Goal: Entertainment & Leisure: Consume media (video, audio)

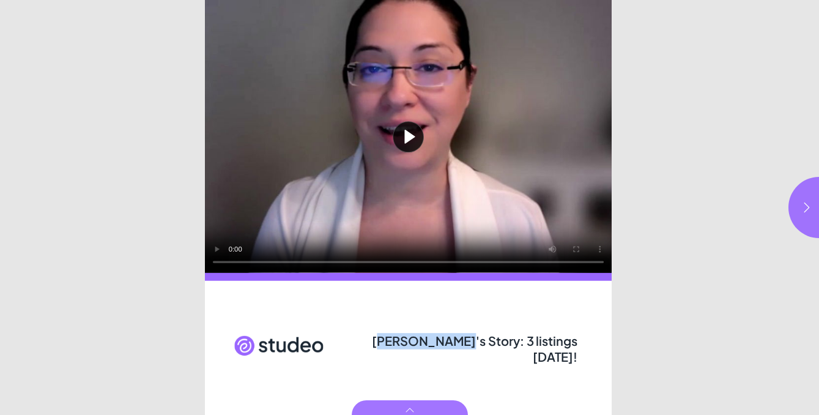
drag, startPoint x: 380, startPoint y: 344, endPoint x: 533, endPoint y: 344, distance: 152.3
click at [533, 344] on span "[PERSON_NAME]'s Story: 3 listings [DATE]!" at bounding box center [474, 349] width 205 height 32
click at [789, 202] on button "button" at bounding box center [818, 207] width 61 height 61
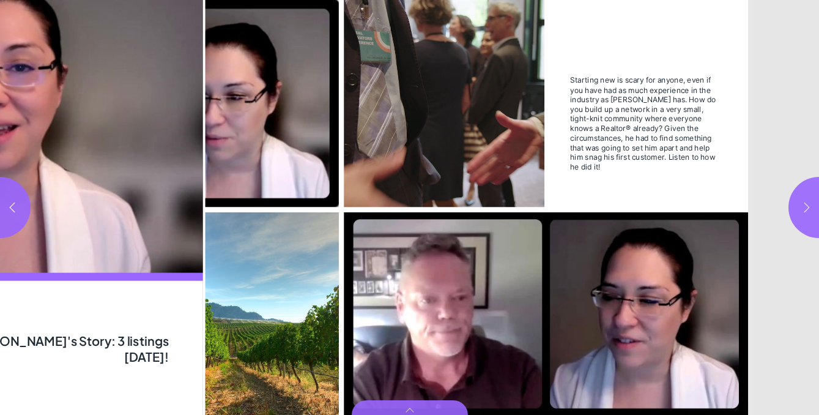
click at [789, 202] on button "button" at bounding box center [818, 207] width 61 height 61
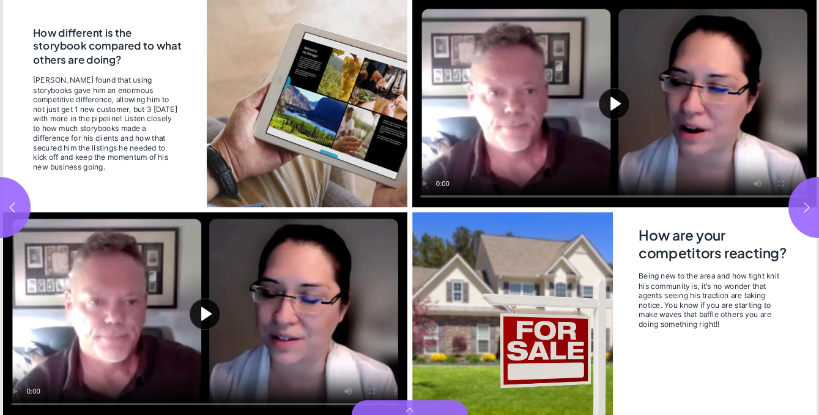
click at [201, 314] on button "Play video" at bounding box center [205, 313] width 404 height 202
click at [183, 300] on video "Video" at bounding box center [205, 313] width 404 height 202
click at [15, 202] on icon "button" at bounding box center [12, 207] width 12 height 12
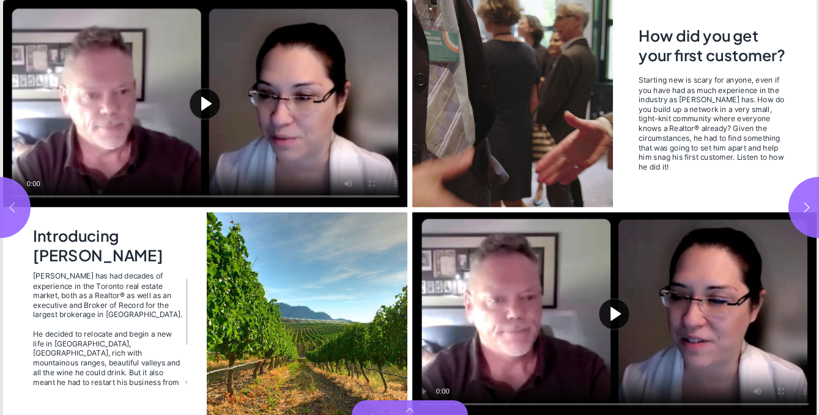
click at [15, 202] on icon "button" at bounding box center [12, 207] width 12 height 12
type input "*"
